Goal: Information Seeking & Learning: Learn about a topic

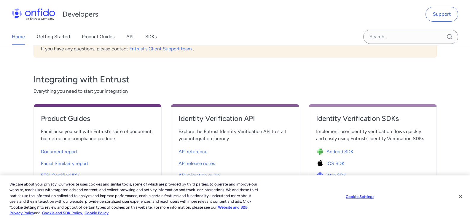
scroll to position [209, 0]
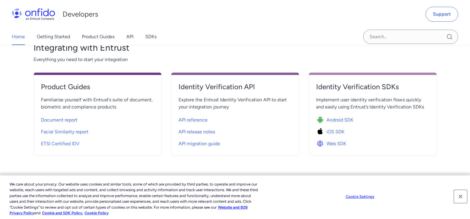
click at [462, 198] on button "Close" at bounding box center [460, 196] width 13 height 13
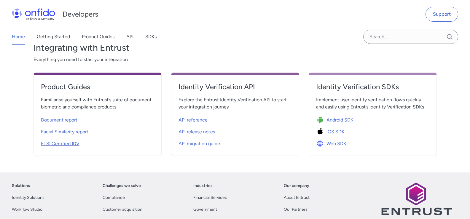
click at [54, 144] on span "ETSI Certified IDV" at bounding box center [60, 143] width 39 height 7
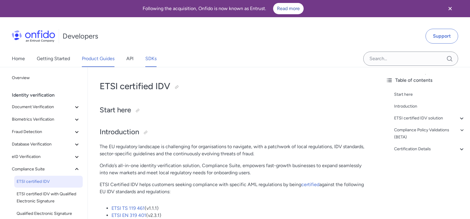
click at [149, 60] on link "SDKs" at bounding box center [150, 58] width 11 height 17
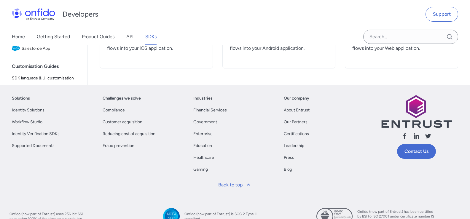
scroll to position [290, 0]
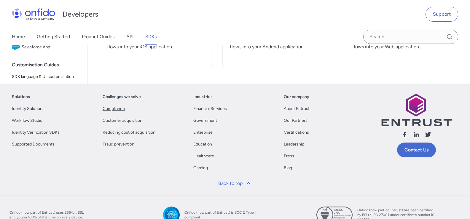
click at [120, 109] on link "Compliance" at bounding box center [114, 108] width 22 height 7
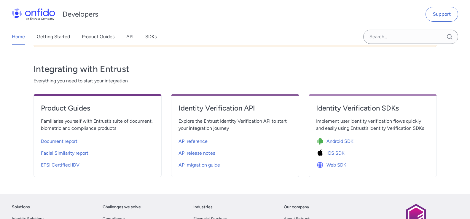
scroll to position [209, 0]
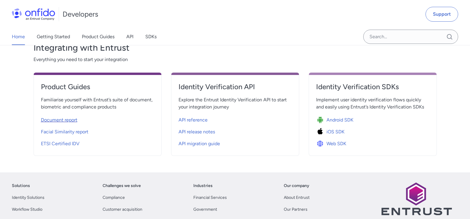
click at [71, 120] on span "Document report" at bounding box center [59, 120] width 36 height 7
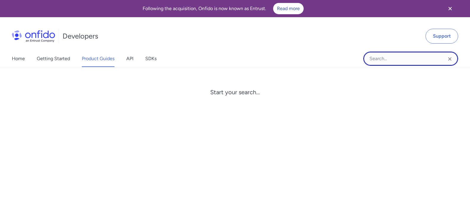
click at [416, 59] on input "Onfido search input field" at bounding box center [410, 59] width 95 height 14
type input "lk1"
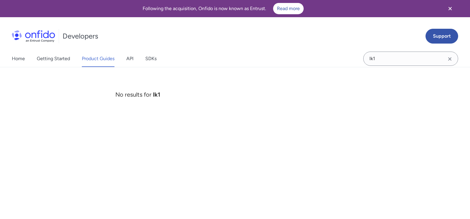
click at [449, 8] on icon "Close banner" at bounding box center [450, 8] width 7 height 7
